Goal: Task Accomplishment & Management: Manage account settings

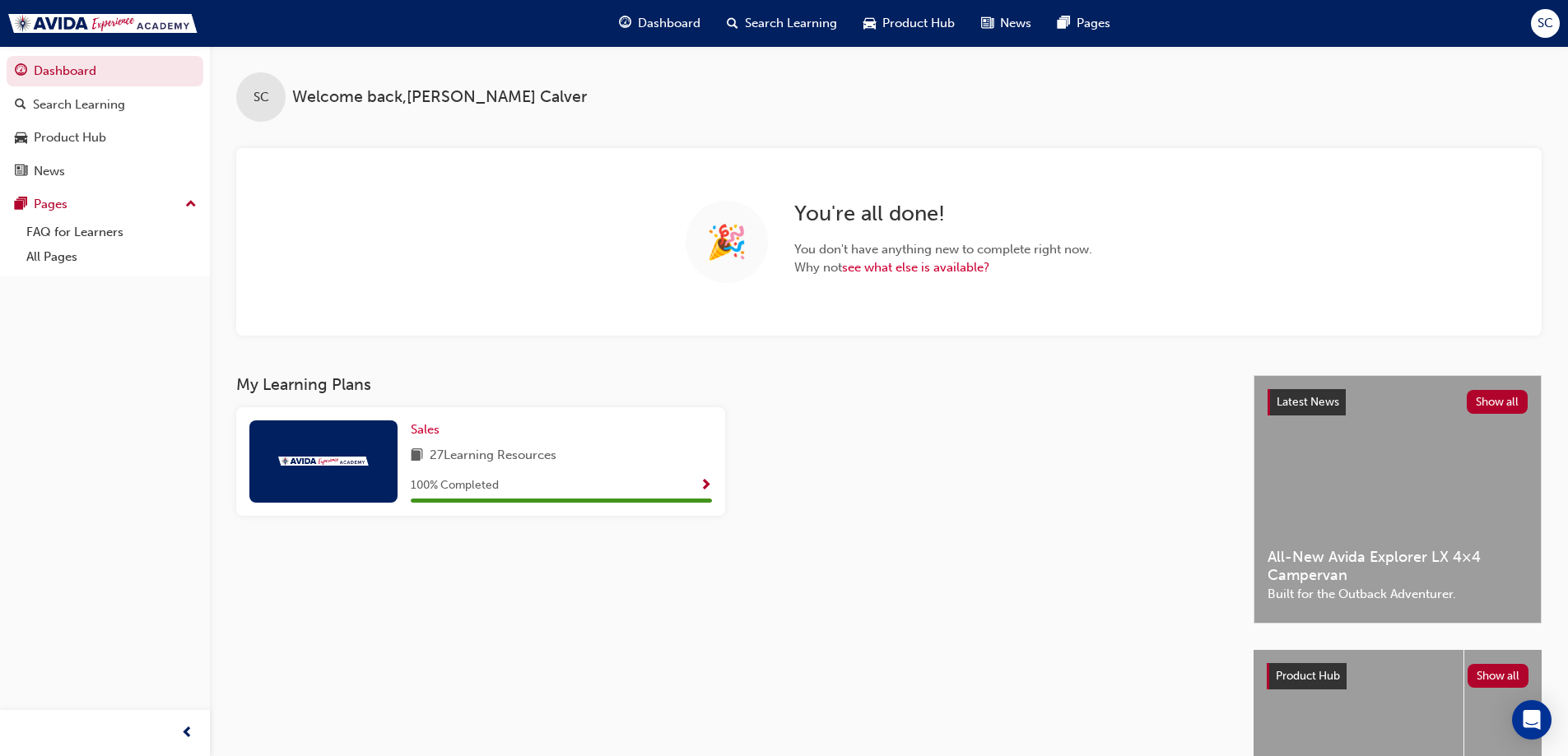
click at [1541, 33] on div "SC" at bounding box center [1545, 23] width 29 height 29
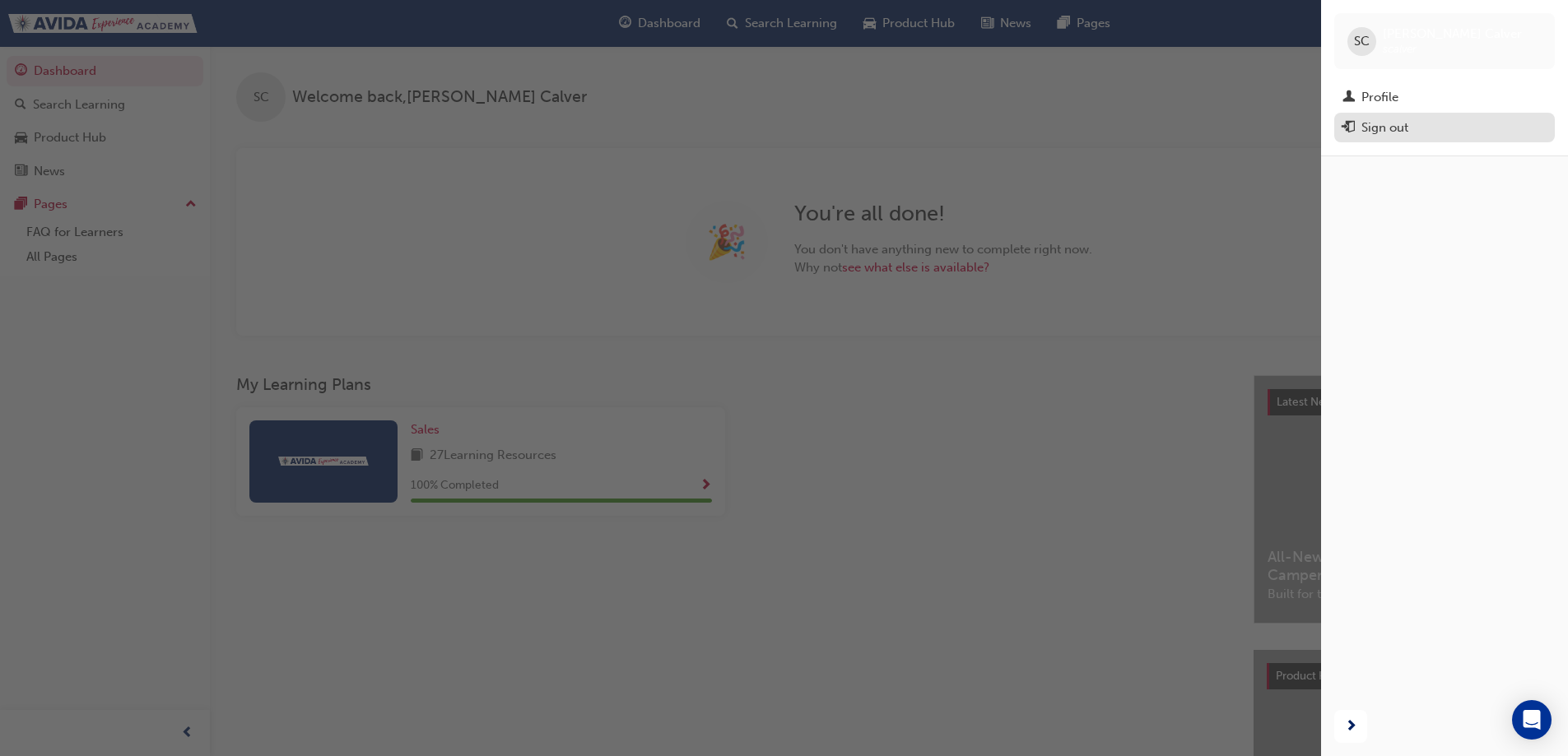
click at [1402, 116] on button "Sign out" at bounding box center [1444, 127] width 220 height 30
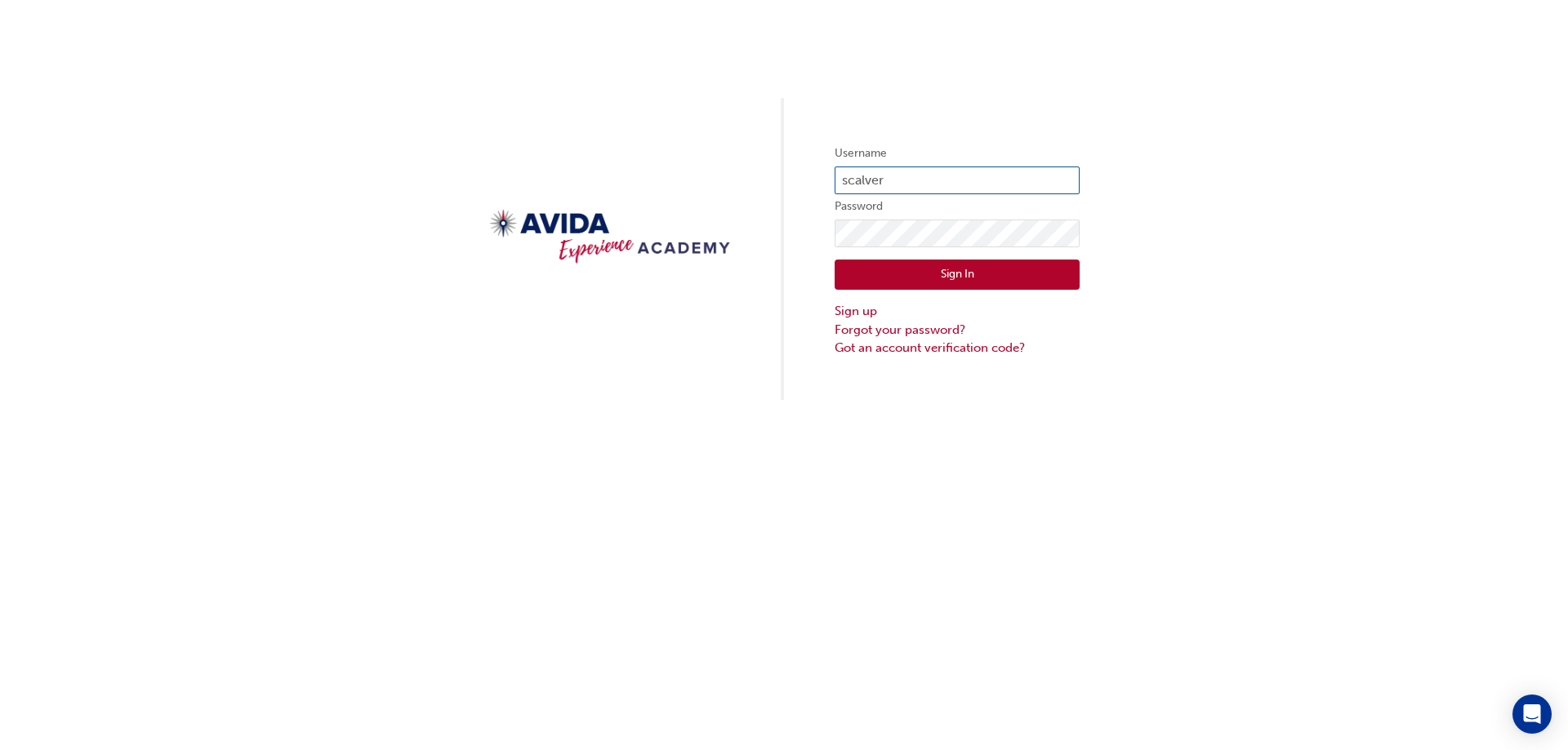
click at [888, 174] on input "scalver" at bounding box center [957, 180] width 245 height 28
drag, startPoint x: 888, startPoint y: 174, endPoint x: 797, endPoint y: 171, distance: 91.0
click at [797, 171] on div "Username scalver Password Sign In Sign up Forgot your password? Got an account …" at bounding box center [784, 200] width 1568 height 401
type input "afink"
click at [777, 239] on div "Username afink Password Sign In Sign up Forgot your password? Got an account ve…" at bounding box center [784, 200] width 1568 height 401
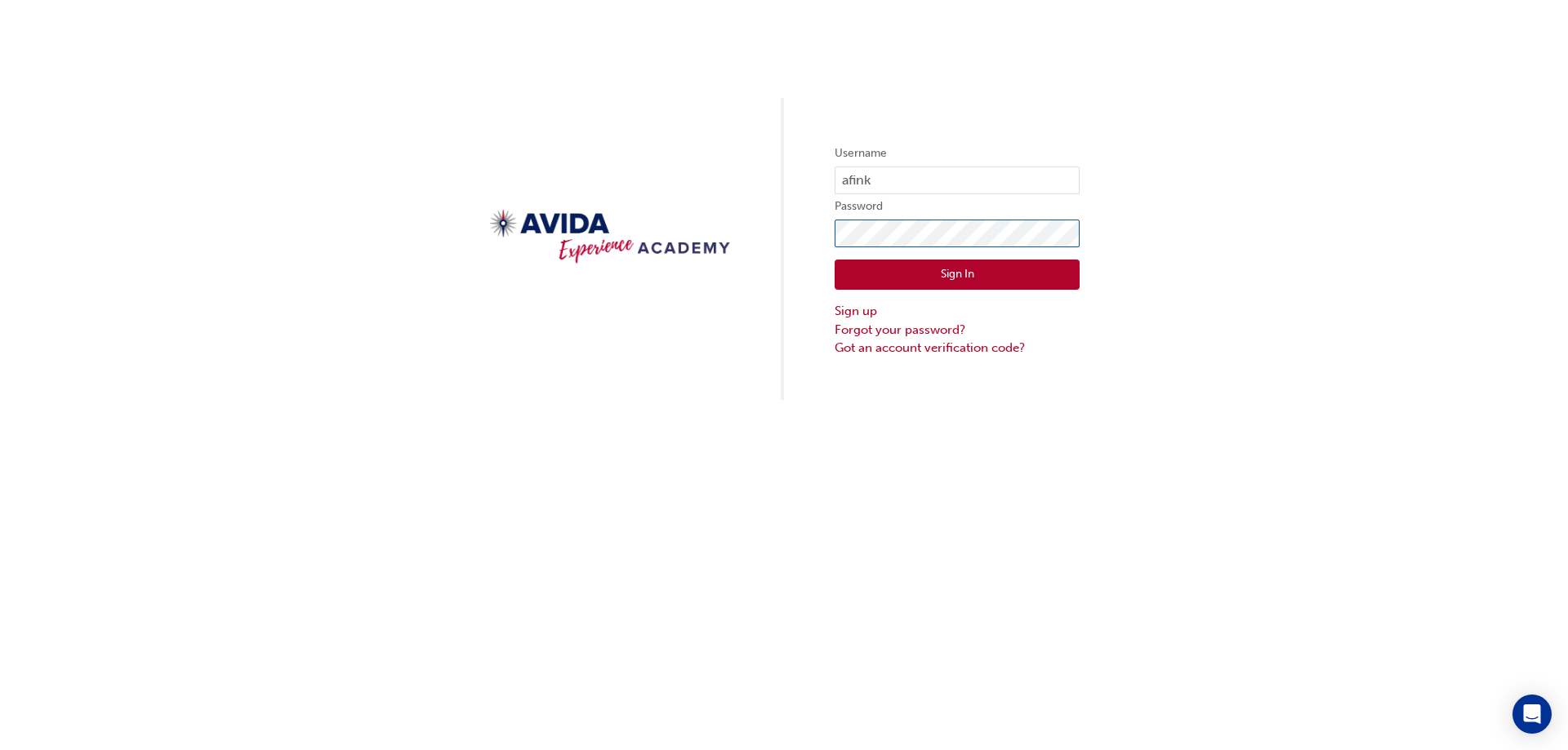
click button "Sign In" at bounding box center [957, 275] width 245 height 31
